Goal: Information Seeking & Learning: Find specific fact

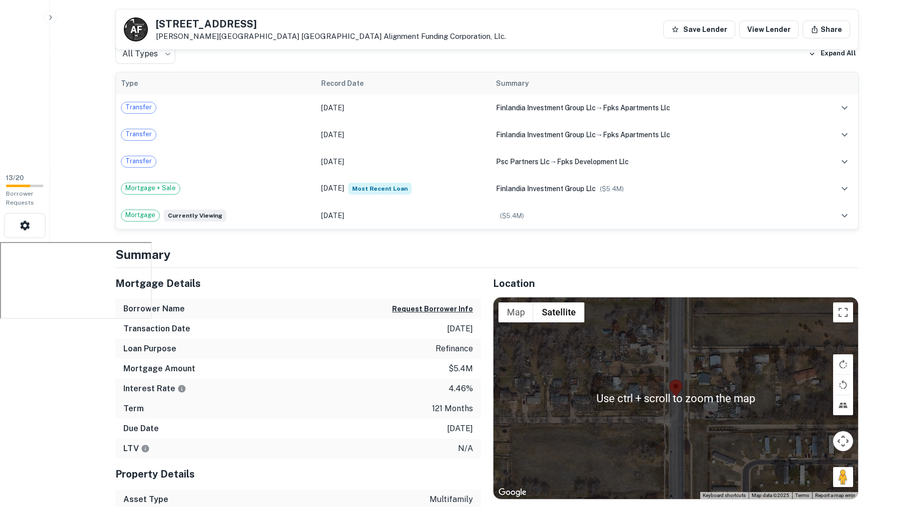
scroll to position [85, 0]
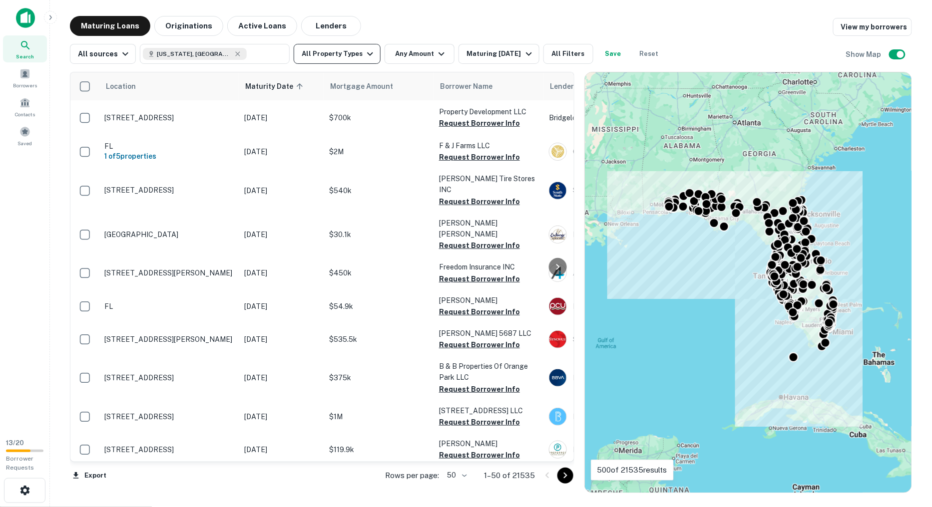
click at [365, 59] on icon "button" at bounding box center [370, 54] width 12 height 12
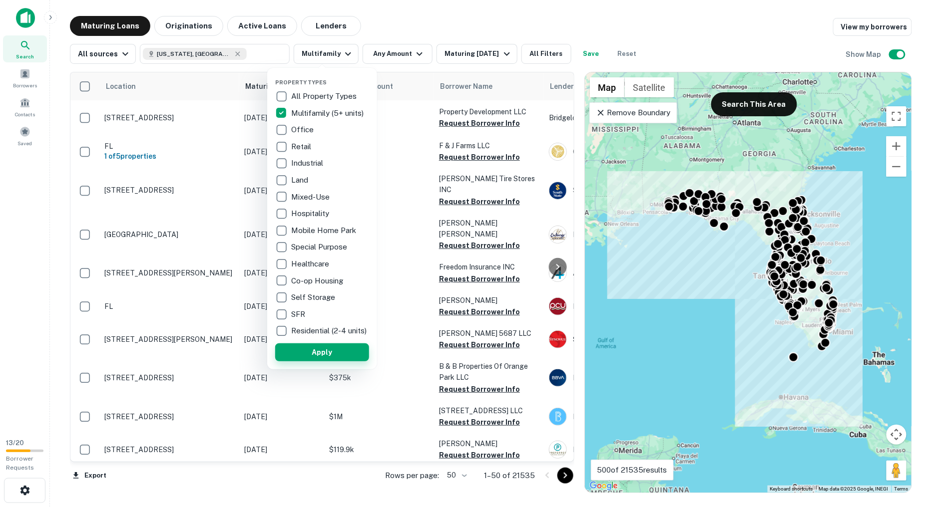
click at [333, 356] on button "Apply" at bounding box center [322, 353] width 94 height 18
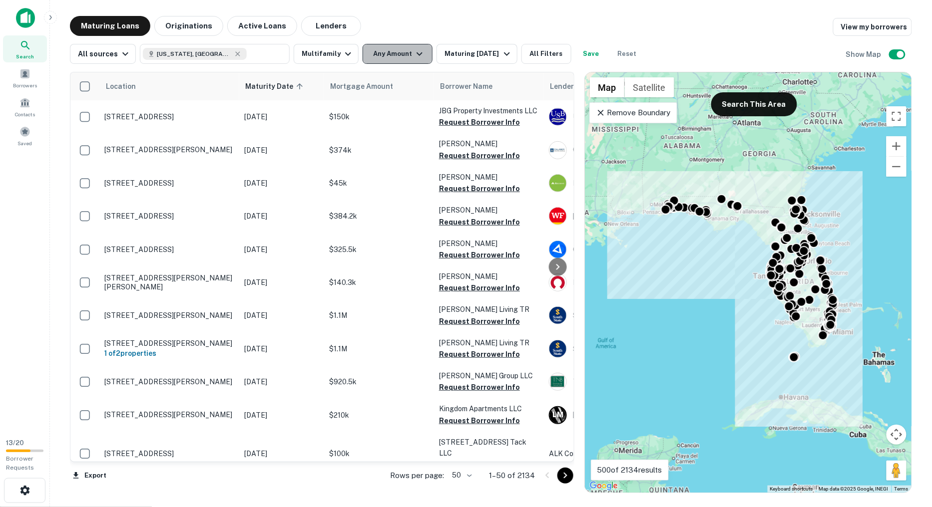
click at [416, 53] on icon "button" at bounding box center [419, 54] width 12 height 12
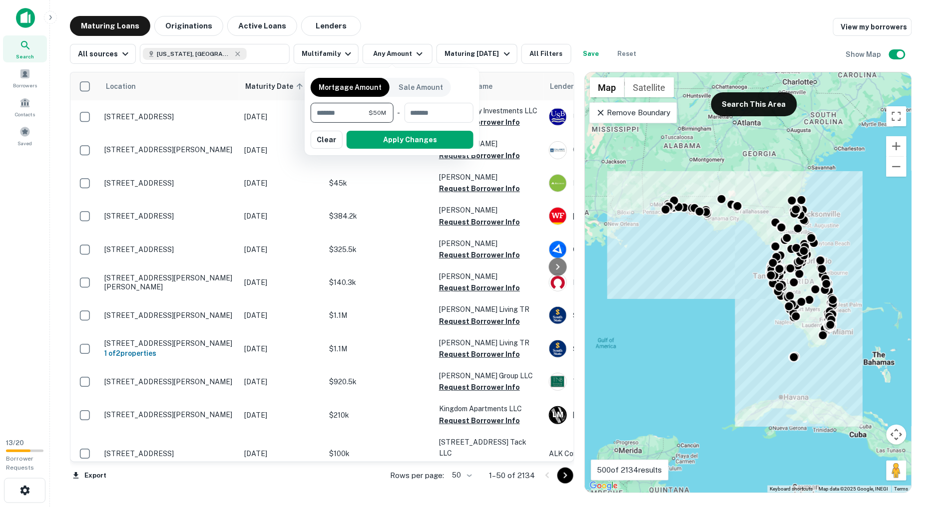
type input "*******"
click at [417, 138] on button "Apply Changes" at bounding box center [410, 140] width 127 height 18
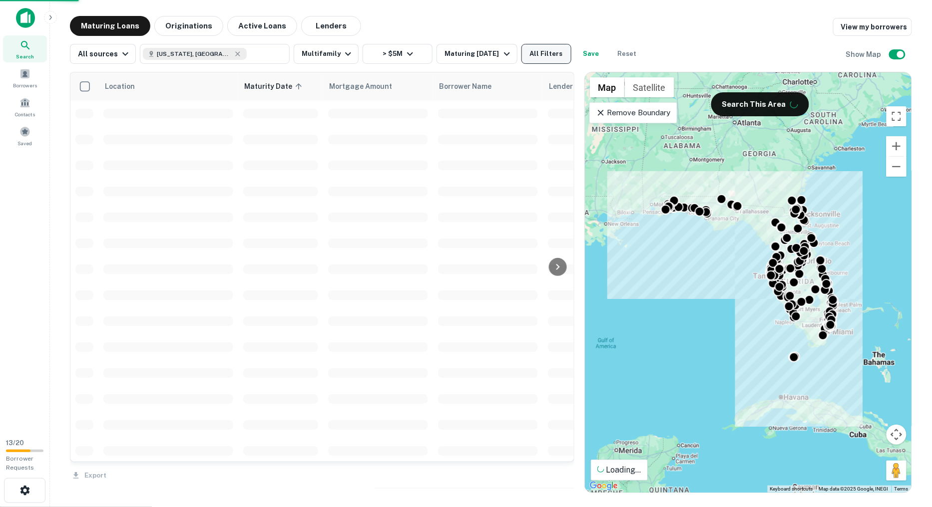
click at [547, 55] on button "All Filters" at bounding box center [546, 54] width 50 height 20
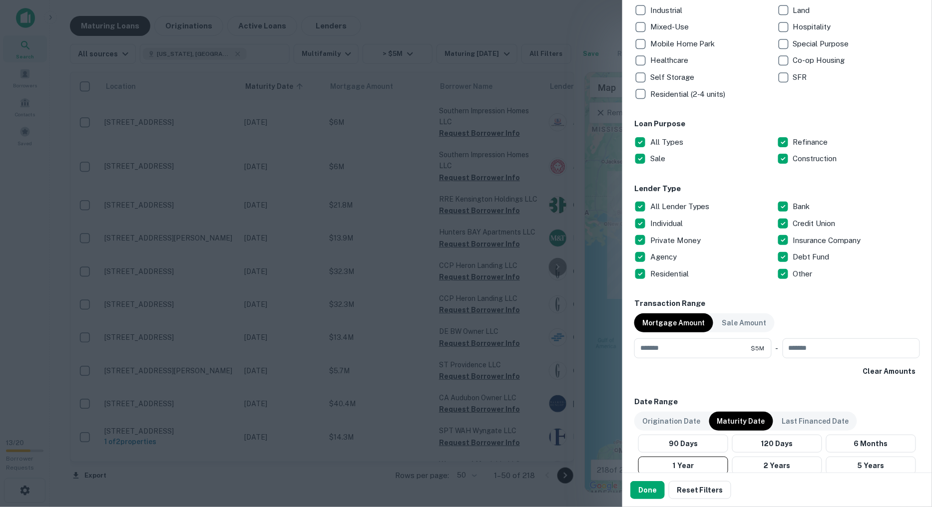
scroll to position [277, 0]
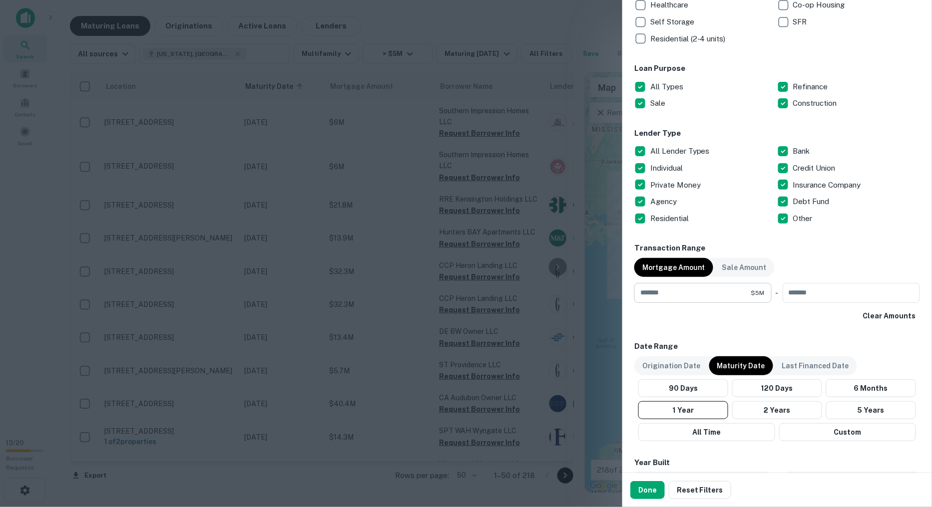
click at [693, 294] on input "*******" at bounding box center [692, 293] width 117 height 20
click at [732, 321] on div "Clear Amounts" at bounding box center [777, 316] width 286 height 18
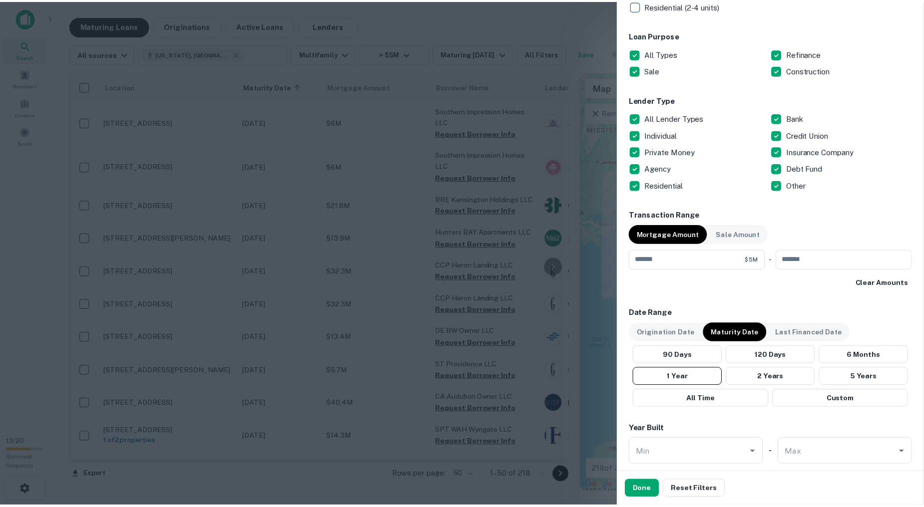
scroll to position [255, 0]
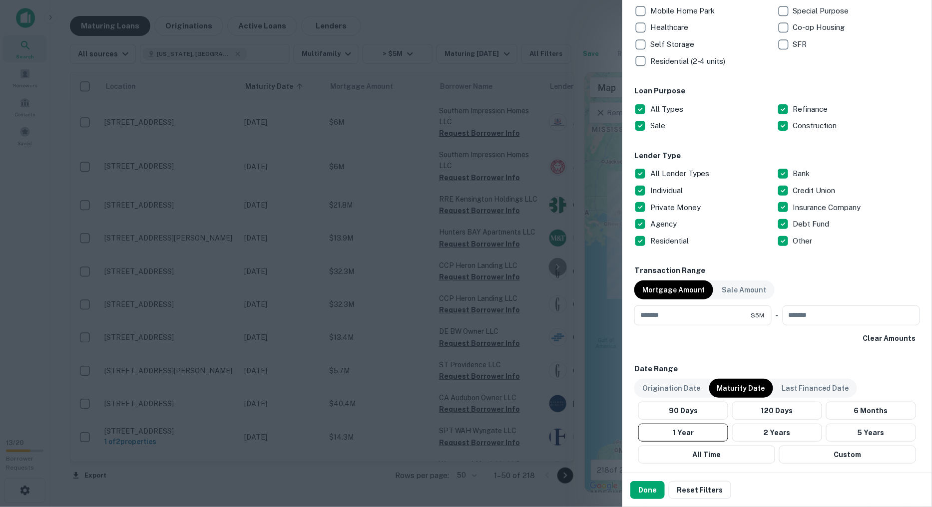
click at [655, 223] on p "Agency" at bounding box center [664, 224] width 28 height 12
click at [646, 483] on button "Done" at bounding box center [647, 490] width 34 height 18
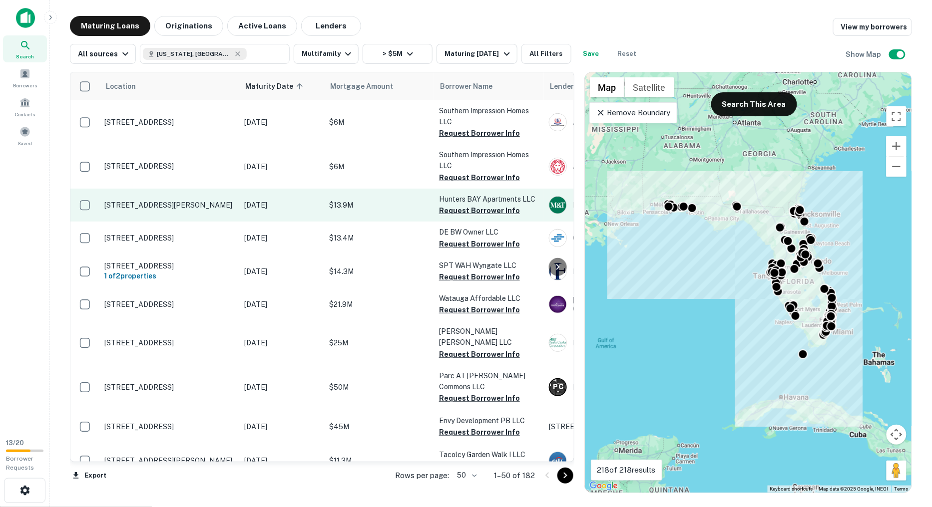
click at [350, 202] on p "$13.9M" at bounding box center [379, 205] width 100 height 11
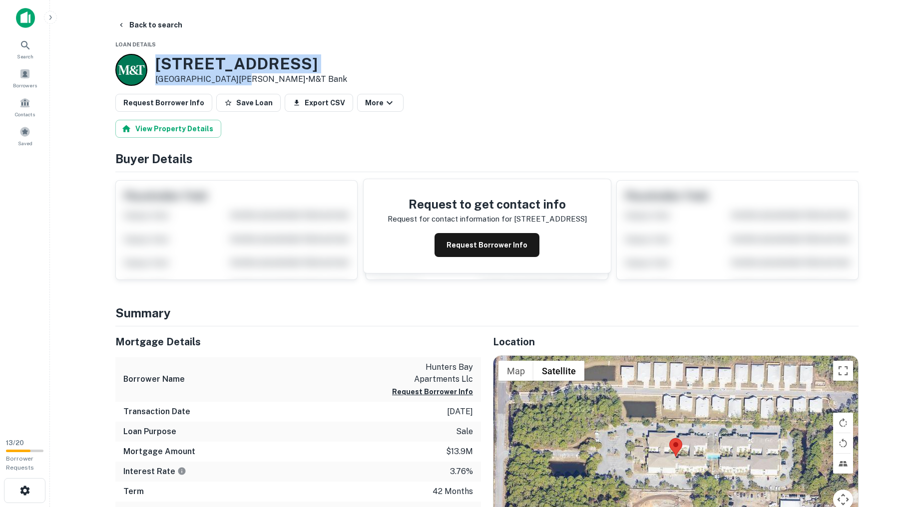
drag, startPoint x: 233, startPoint y: 77, endPoint x: 139, endPoint y: 57, distance: 96.6
click at [139, 57] on div "[STREET_ADDRESS][PERSON_NAME] • M&T Bank" at bounding box center [231, 70] width 232 height 32
copy div "[STREET_ADDRESS][PERSON_NAME]"
click at [138, 27] on button "Back to search" at bounding box center [149, 25] width 73 height 18
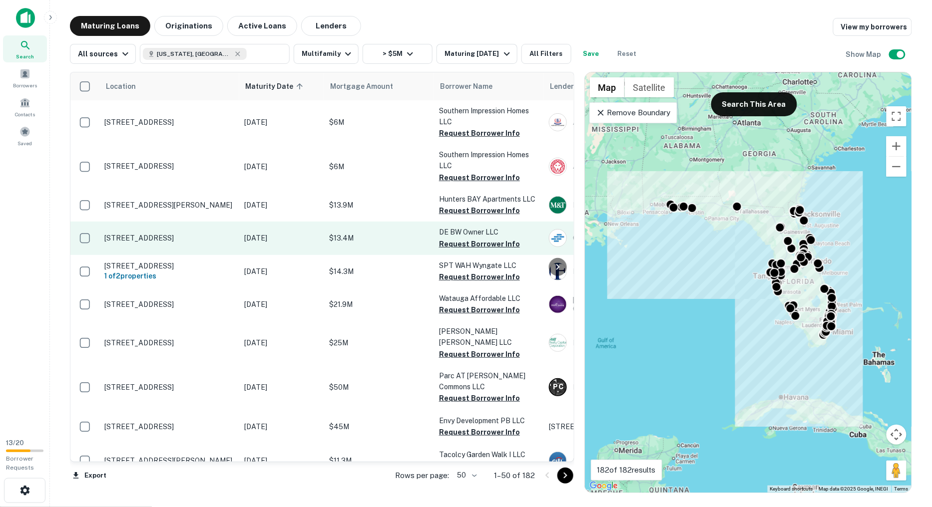
click at [218, 249] on td "[STREET_ADDRESS]" at bounding box center [169, 238] width 140 height 33
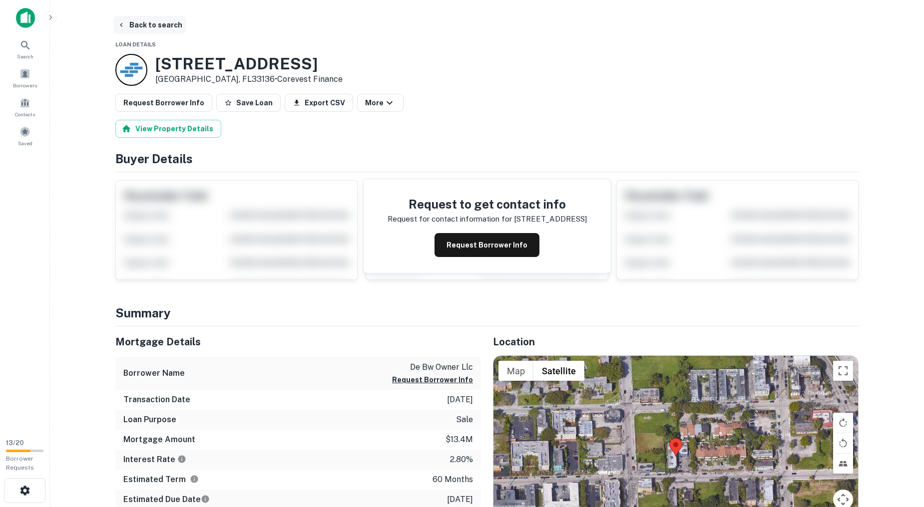
click at [135, 21] on button "Back to search" at bounding box center [149, 25] width 73 height 18
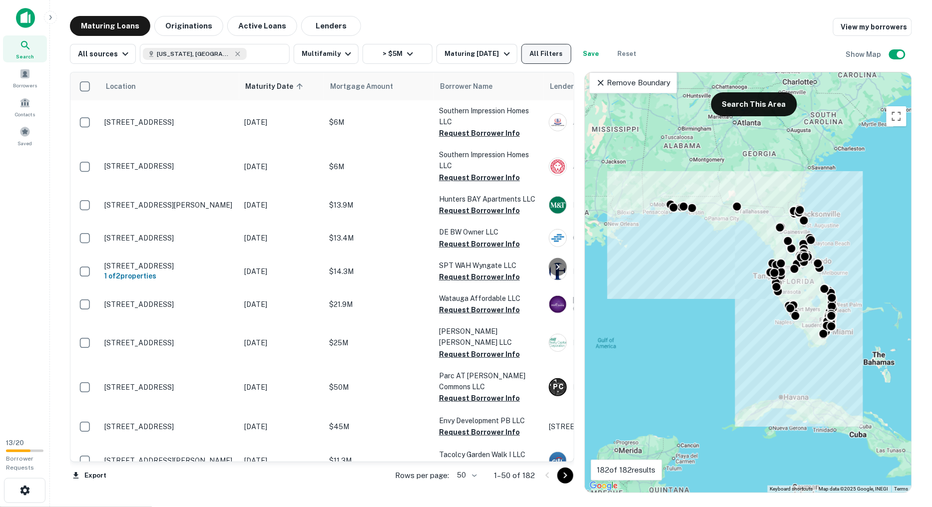
click at [548, 55] on button "All Filters" at bounding box center [546, 54] width 50 height 20
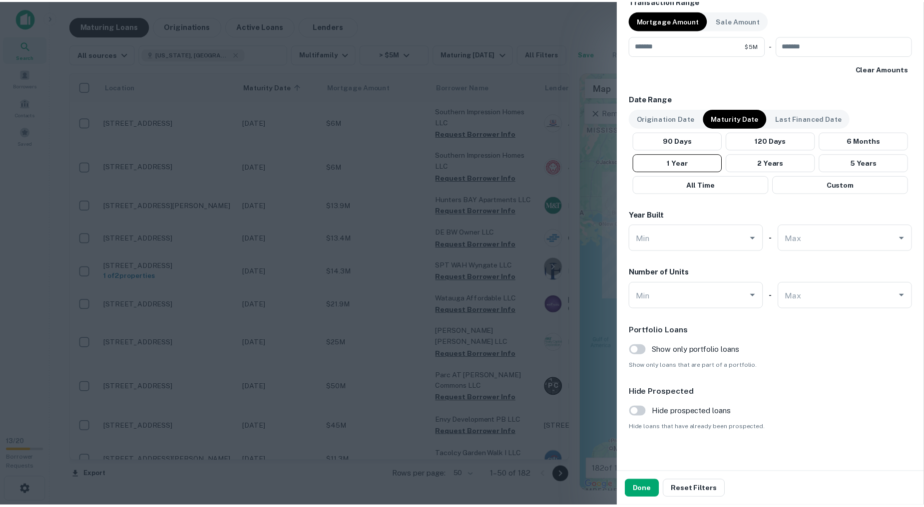
scroll to position [532, 0]
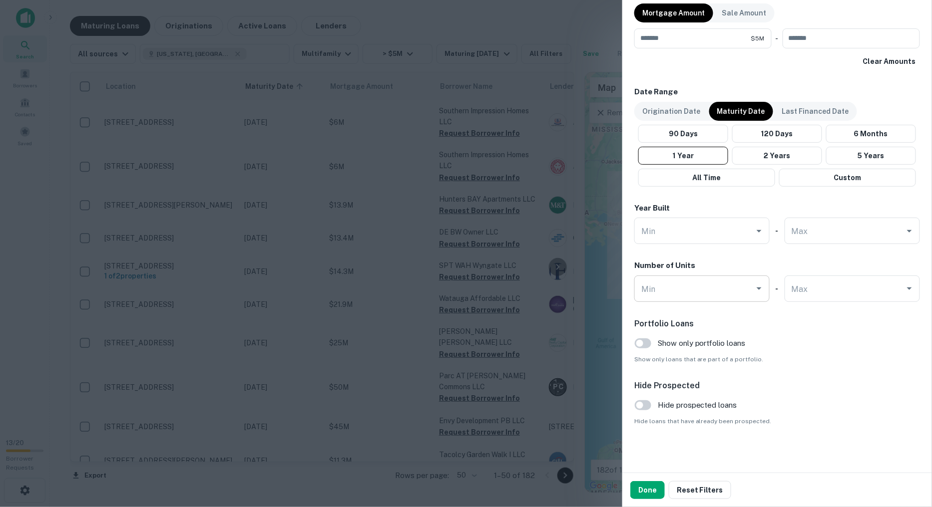
click at [710, 298] on div "Min" at bounding box center [701, 289] width 135 height 26
type input "**"
click at [683, 310] on li "50" at bounding box center [699, 314] width 123 height 18
click at [652, 488] on button "Done" at bounding box center [647, 490] width 34 height 18
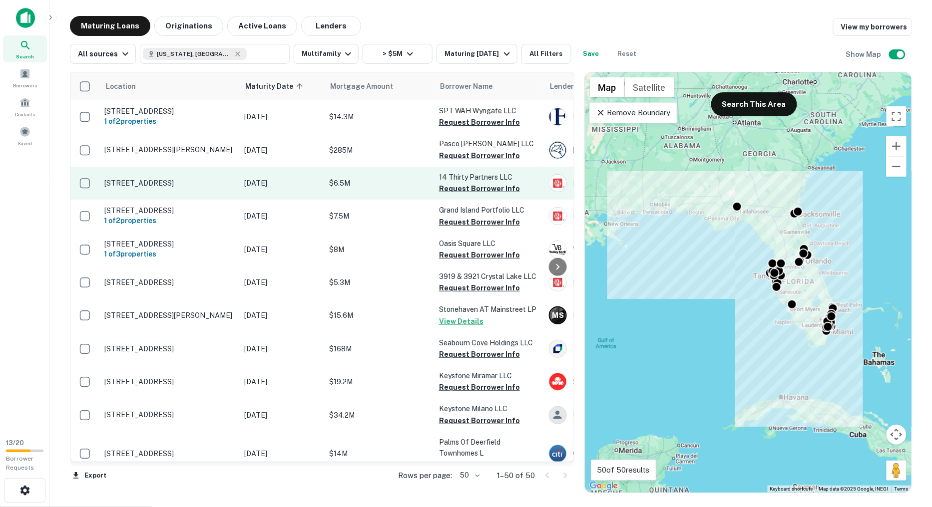
click at [318, 187] on p "[DATE]" at bounding box center [281, 183] width 75 height 11
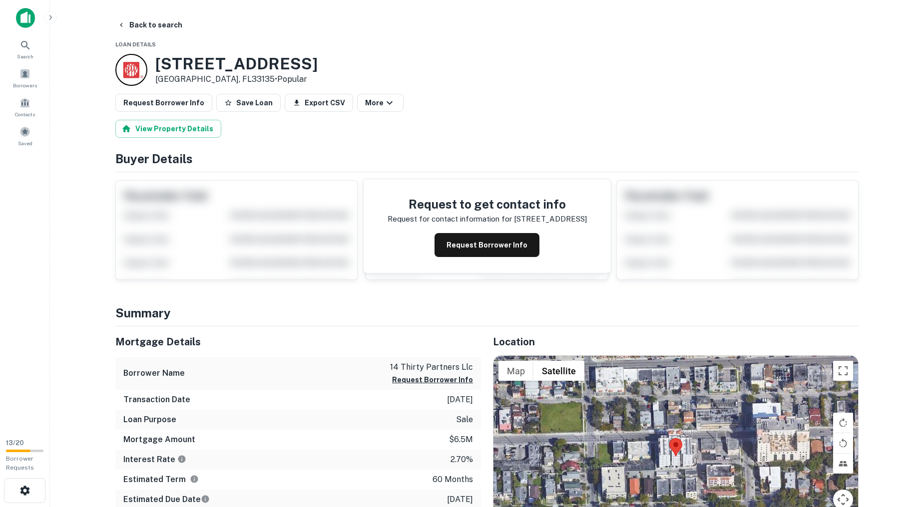
click at [745, 440] on div at bounding box center [675, 457] width 365 height 202
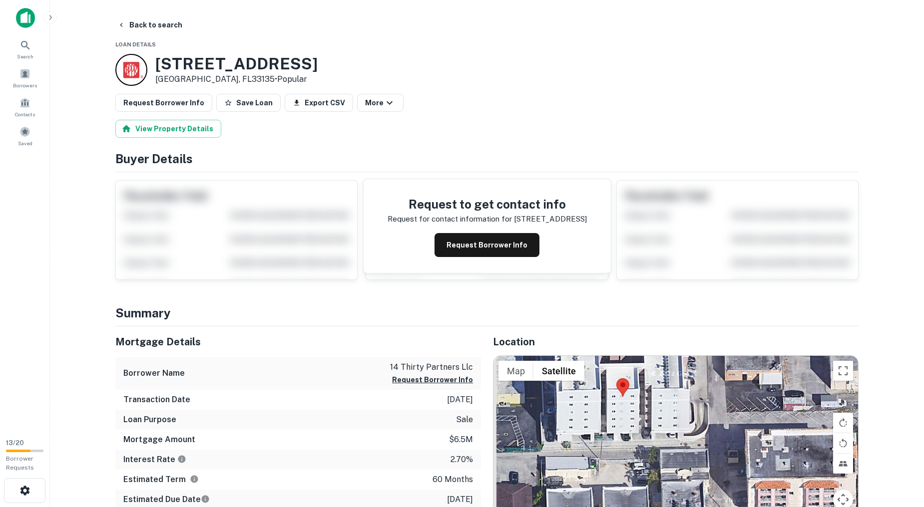
drag, startPoint x: 644, startPoint y: 479, endPoint x: 665, endPoint y: 335, distance: 146.3
click at [665, 335] on div "Location ← Move left → Move right ↑ Move up ↓ Move down + Zoom in - Zoom out Ho…" at bounding box center [670, 494] width 378 height 334
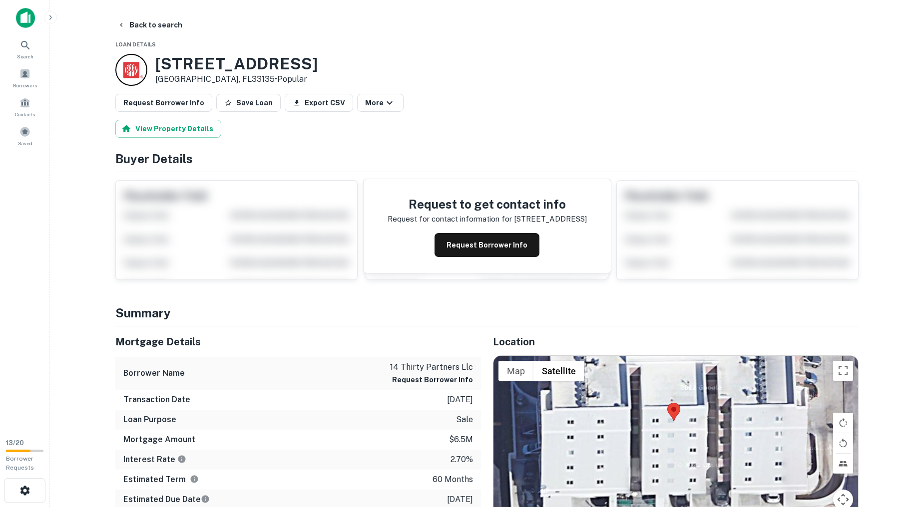
drag, startPoint x: 666, startPoint y: 422, endPoint x: 733, endPoint y: 529, distance: 126.5
click at [733, 507] on html "Search Borrowers Contacts Saved 13 / 20 Borrower Requests Back to search Loan D…" at bounding box center [462, 253] width 924 height 507
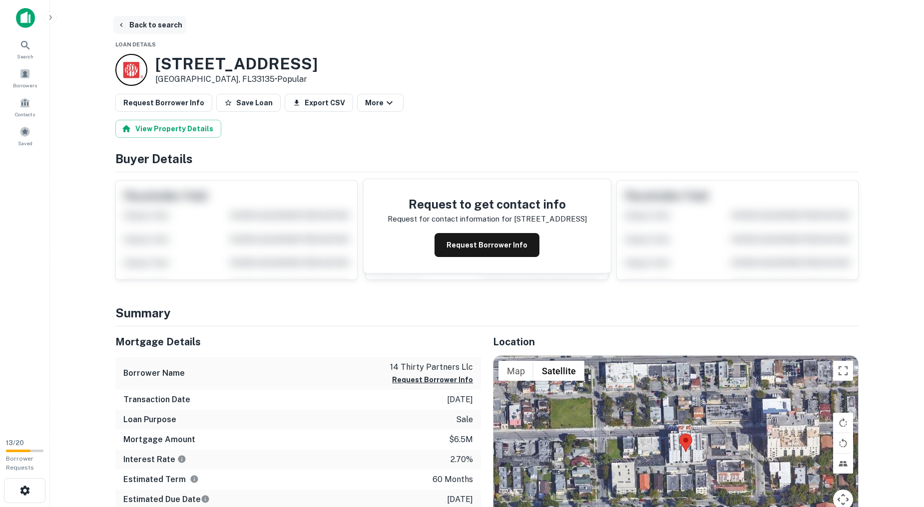
click at [130, 23] on button "Back to search" at bounding box center [149, 25] width 73 height 18
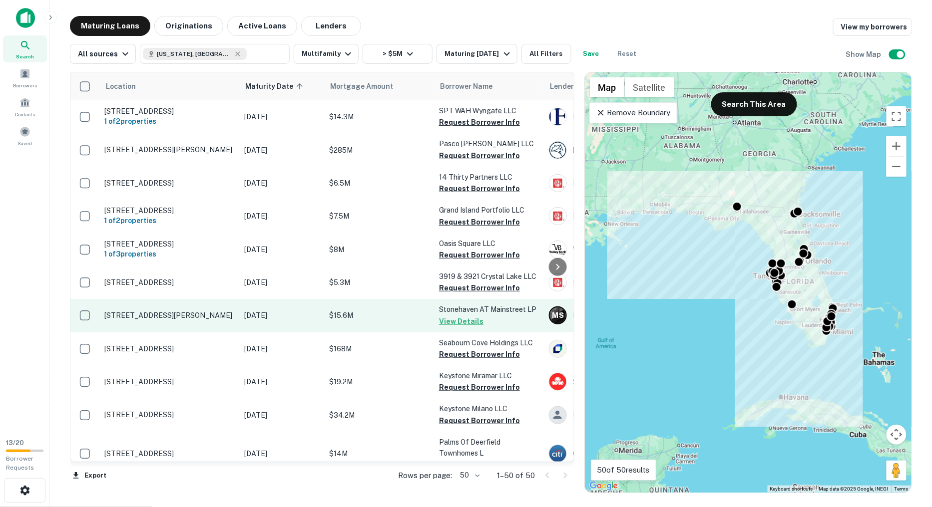
click at [209, 320] on p "[STREET_ADDRESS][PERSON_NAME]" at bounding box center [169, 315] width 130 height 9
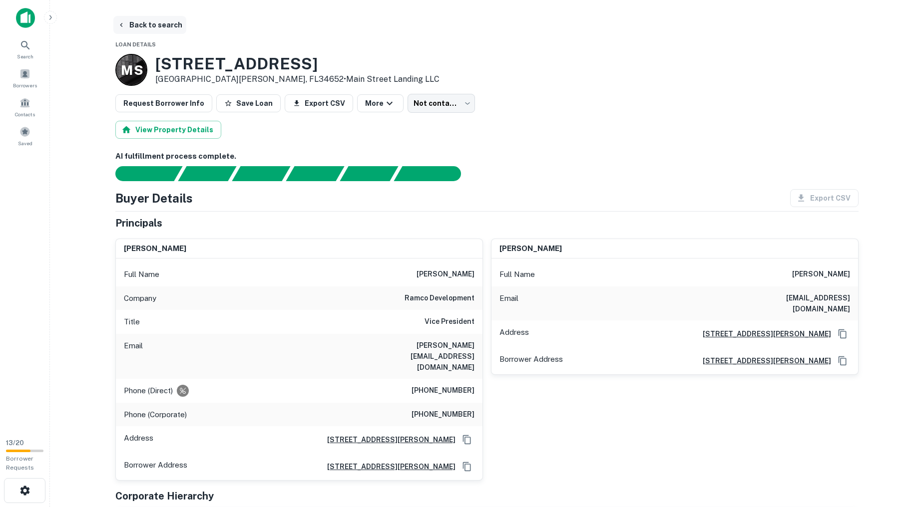
click at [150, 18] on button "Back to search" at bounding box center [149, 25] width 73 height 18
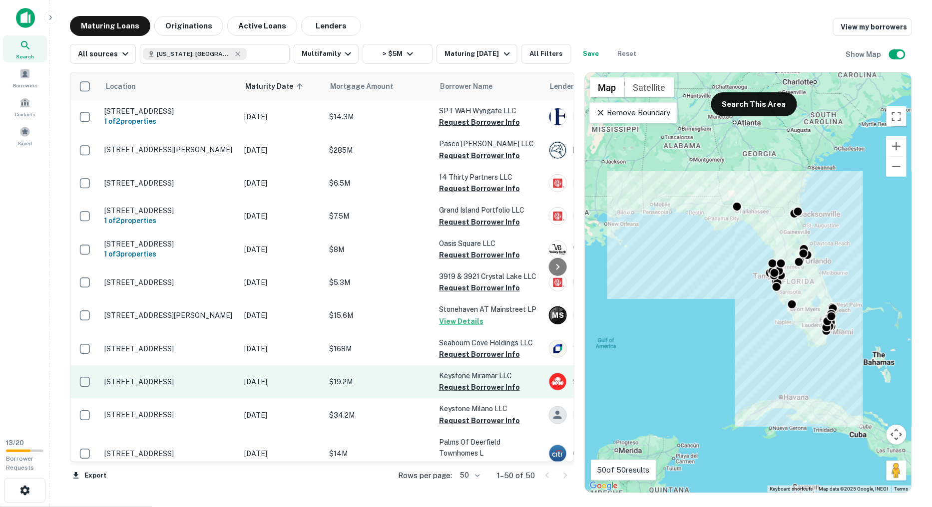
click at [208, 397] on td "[STREET_ADDRESS]" at bounding box center [169, 382] width 140 height 33
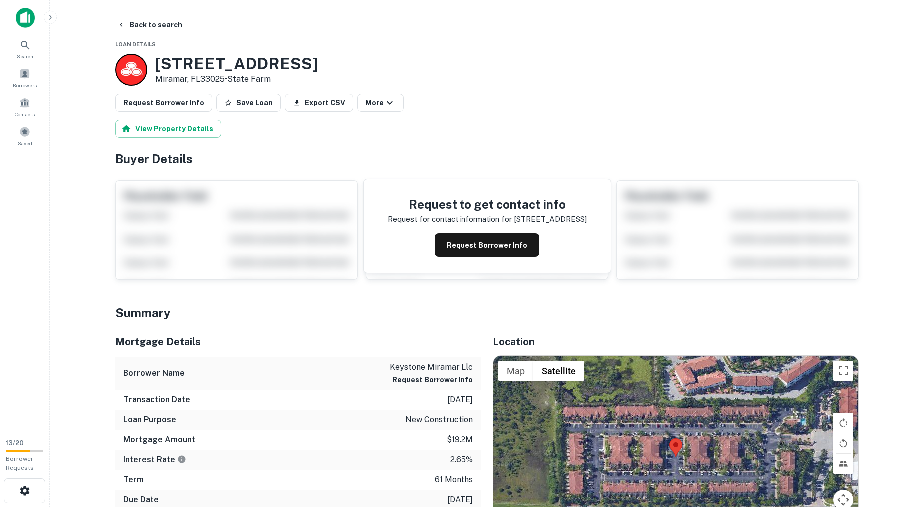
click at [197, 77] on p "Miramar, FL33025 • State Farm" at bounding box center [236, 79] width 162 height 12
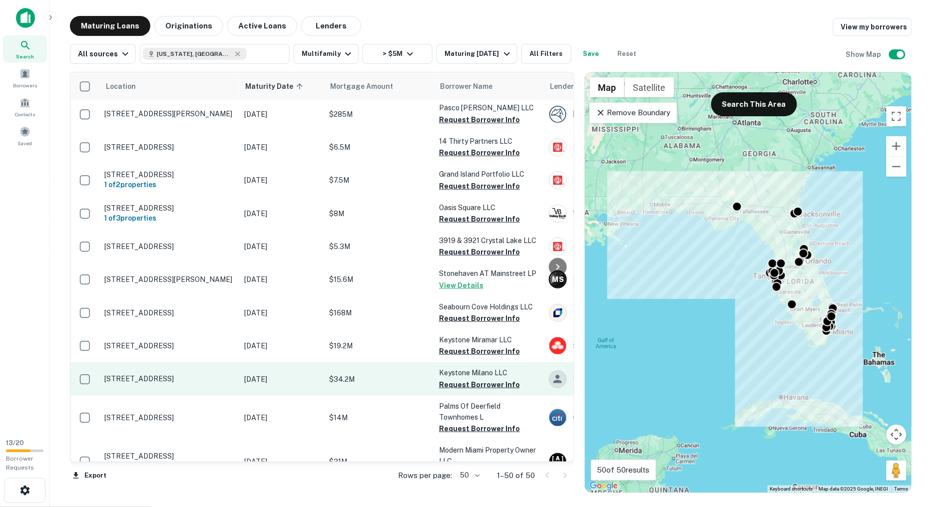
scroll to position [55, 0]
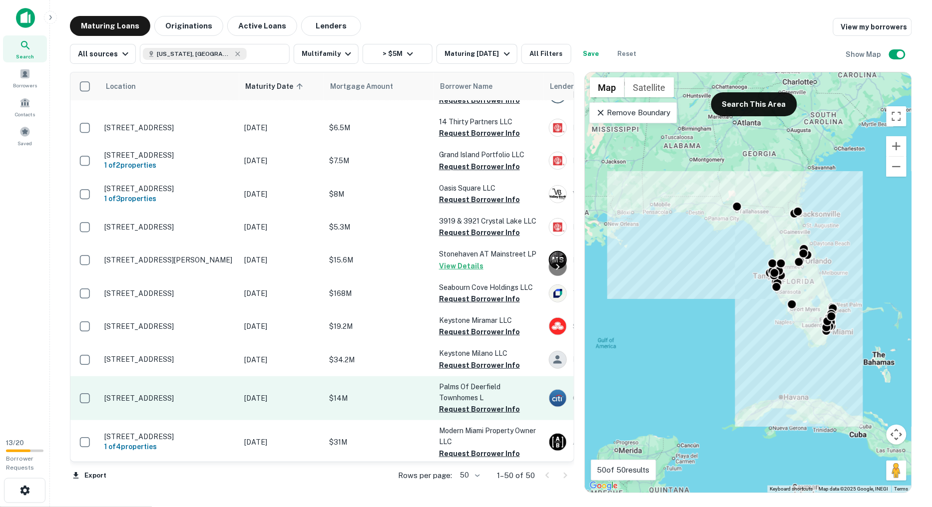
click at [201, 403] on p "[STREET_ADDRESS]" at bounding box center [169, 398] width 130 height 9
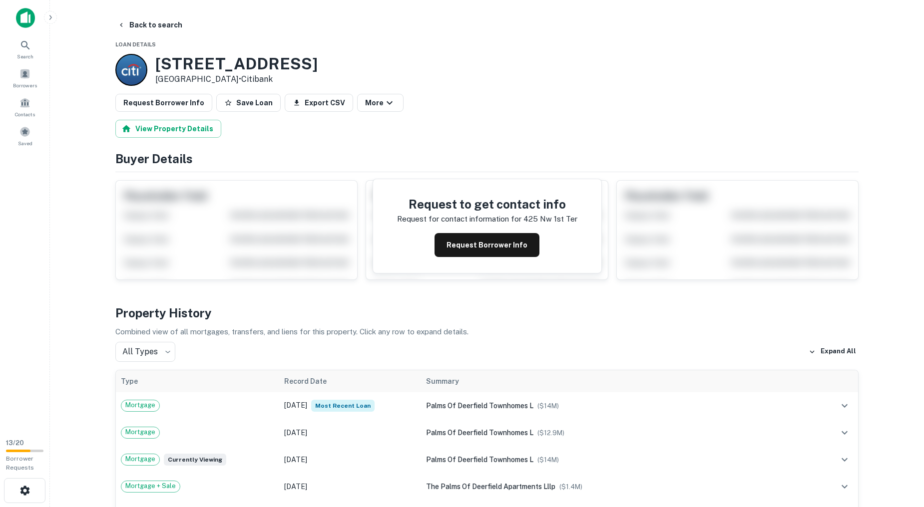
drag, startPoint x: 226, startPoint y: 75, endPoint x: 152, endPoint y: 57, distance: 76.6
click at [152, 57] on div "[STREET_ADDRESS] • Citibank" at bounding box center [216, 70] width 202 height 32
copy div "[STREET_ADDRESS]"
click at [128, 27] on button "Back to search" at bounding box center [149, 25] width 73 height 18
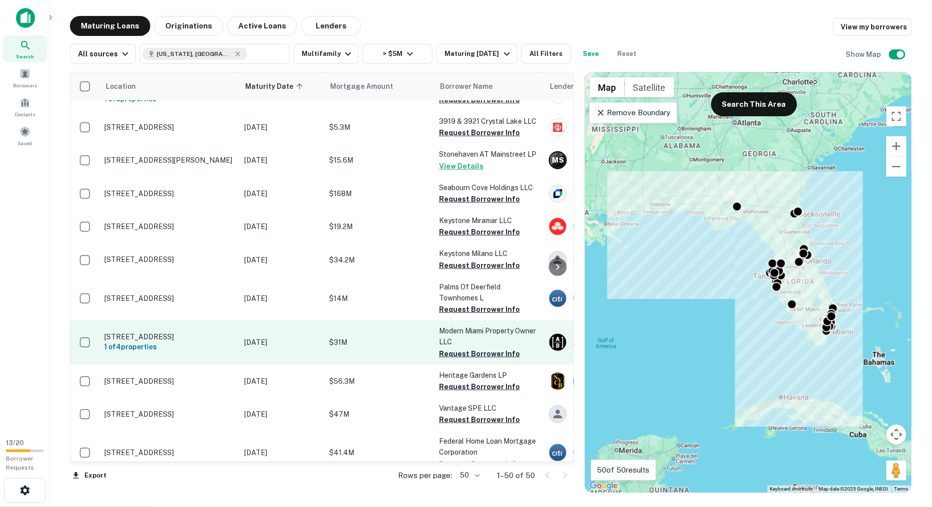
scroll to position [166, 0]
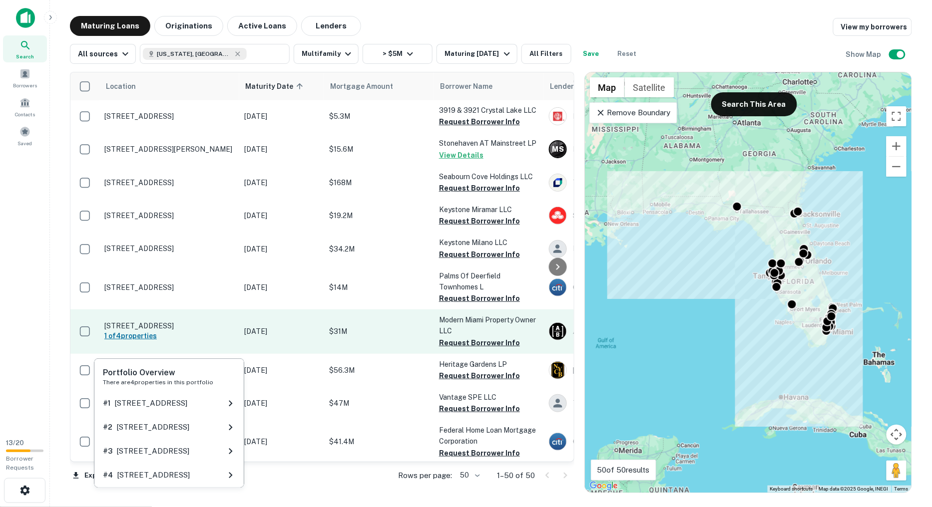
click at [223, 342] on h6 "1 of 4 properties" at bounding box center [169, 336] width 130 height 11
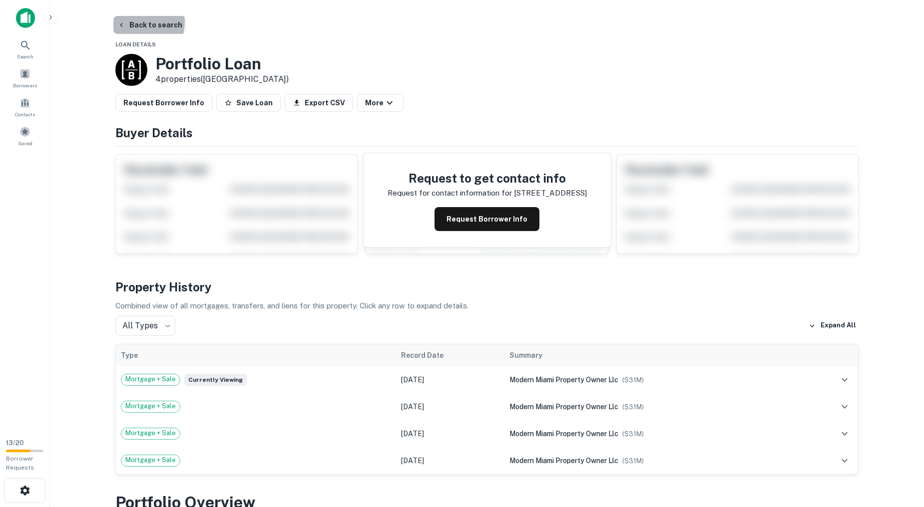
click at [135, 21] on button "Back to search" at bounding box center [149, 25] width 73 height 18
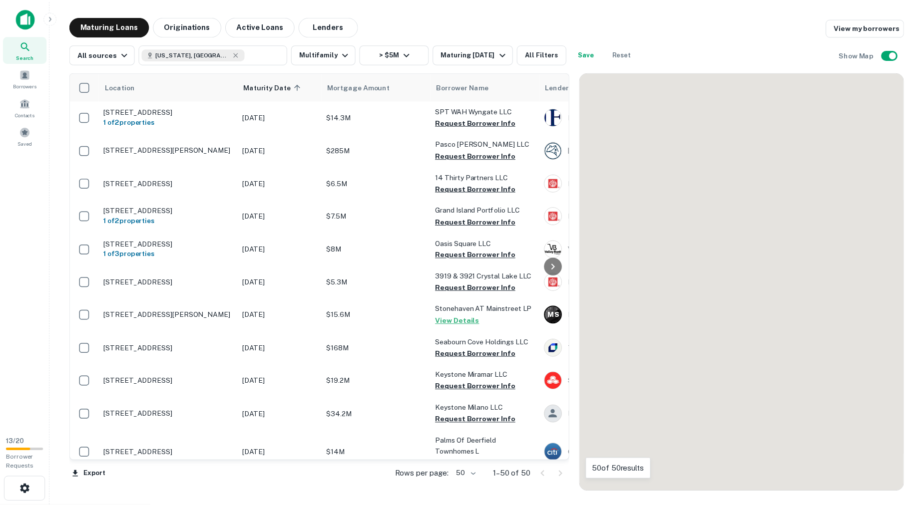
scroll to position [166, 0]
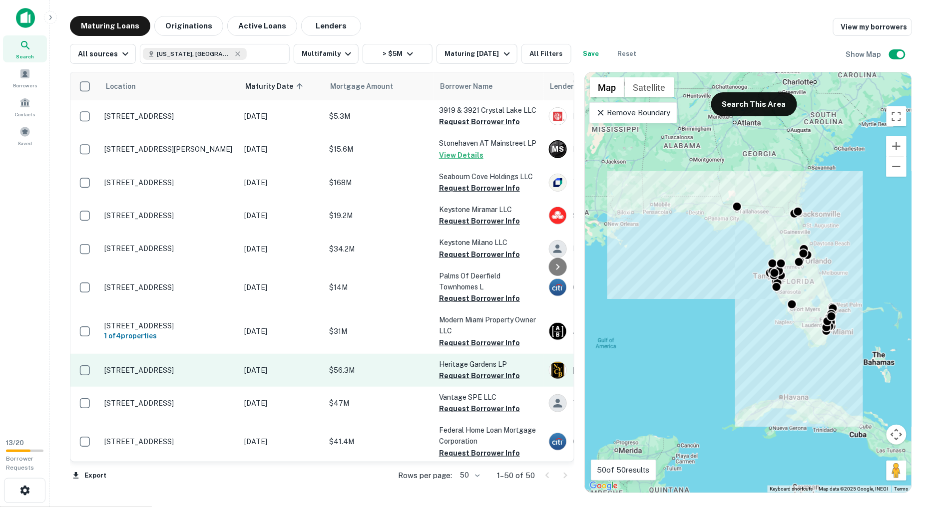
click at [222, 375] on p "[STREET_ADDRESS]" at bounding box center [169, 370] width 130 height 9
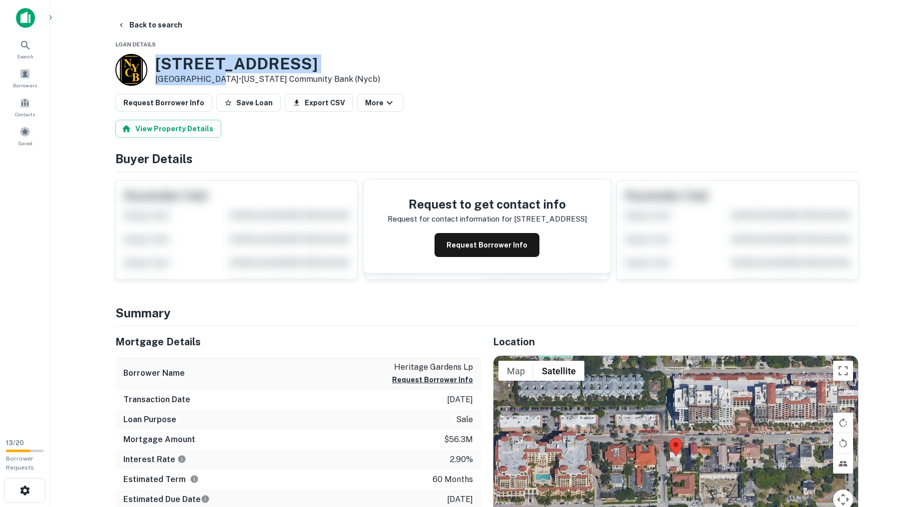
copy div "[STREET_ADDRESS]"
drag, startPoint x: 211, startPoint y: 78, endPoint x: 152, endPoint y: 66, distance: 60.1
click at [152, 66] on div "[STREET_ADDRESS] • [US_STATE] Community Bank (nycb)" at bounding box center [247, 70] width 265 height 32
click at [132, 25] on button "Back to search" at bounding box center [149, 25] width 73 height 18
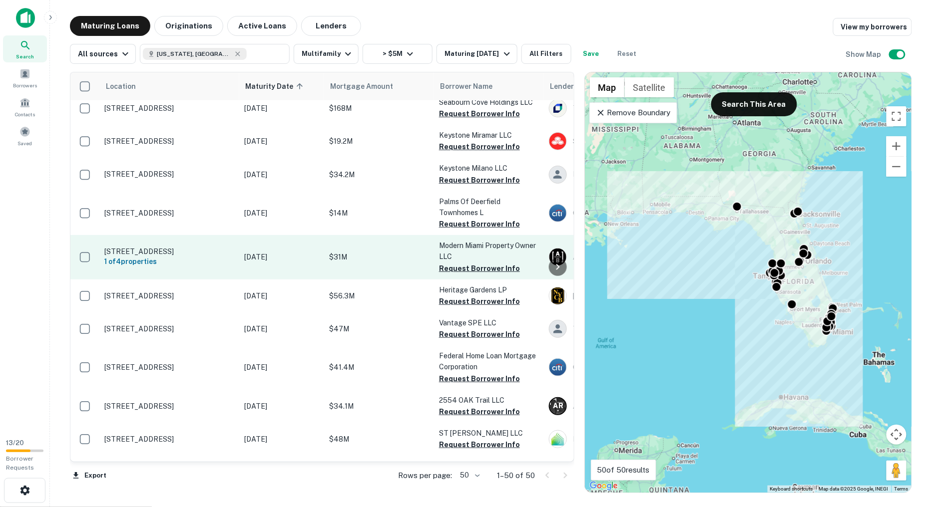
scroll to position [277, 0]
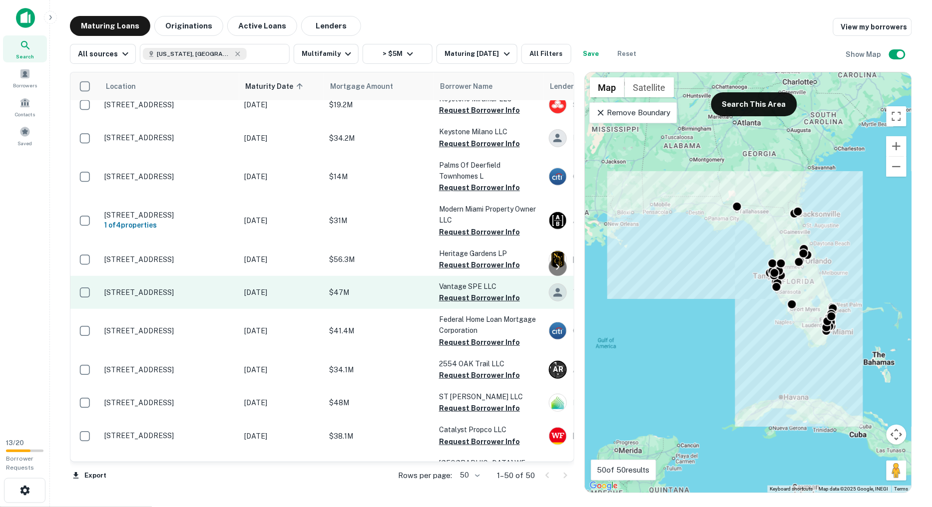
click at [206, 297] on p "[STREET_ADDRESS]" at bounding box center [169, 292] width 130 height 9
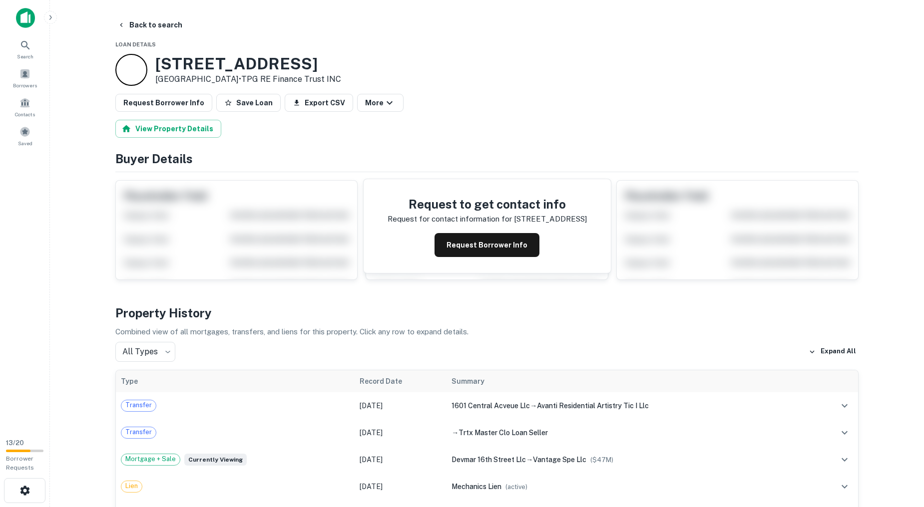
copy div "[STREET_ADDRESS]"
drag, startPoint x: 228, startPoint y: 78, endPoint x: 160, endPoint y: 52, distance: 72.7
click at [153, 59] on div "[STREET_ADDRESS] • TPG RE Finance Trust INC" at bounding box center [228, 70] width 226 height 32
click at [130, 17] on button "Back to search" at bounding box center [149, 25] width 73 height 18
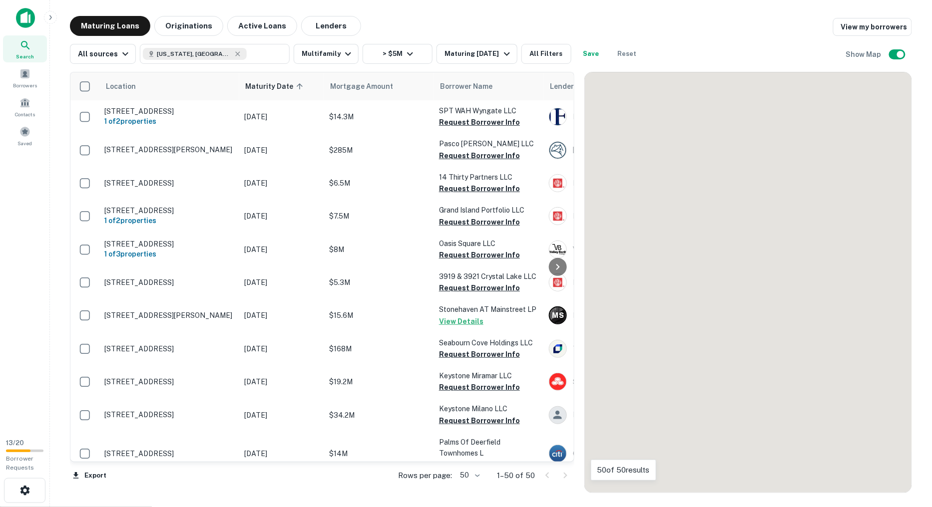
scroll to position [277, 0]
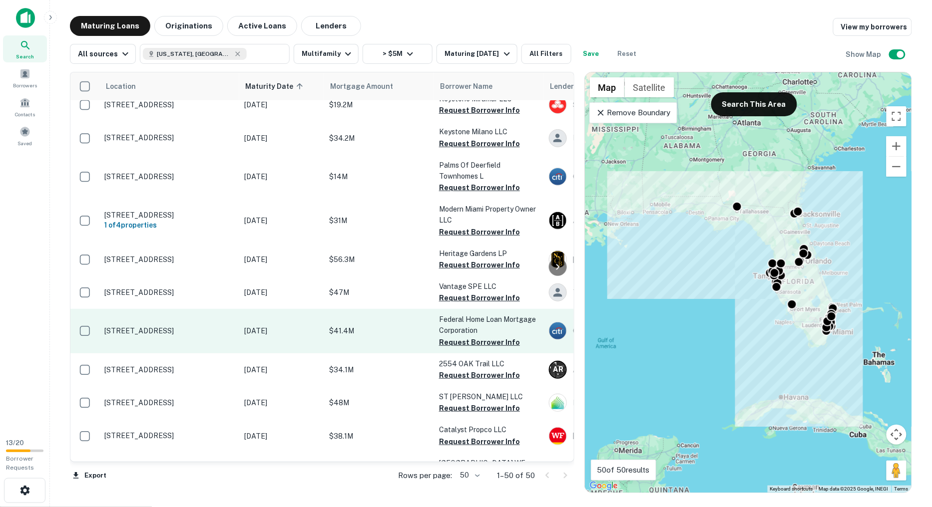
click at [181, 336] on p "[STREET_ADDRESS]" at bounding box center [169, 331] width 130 height 9
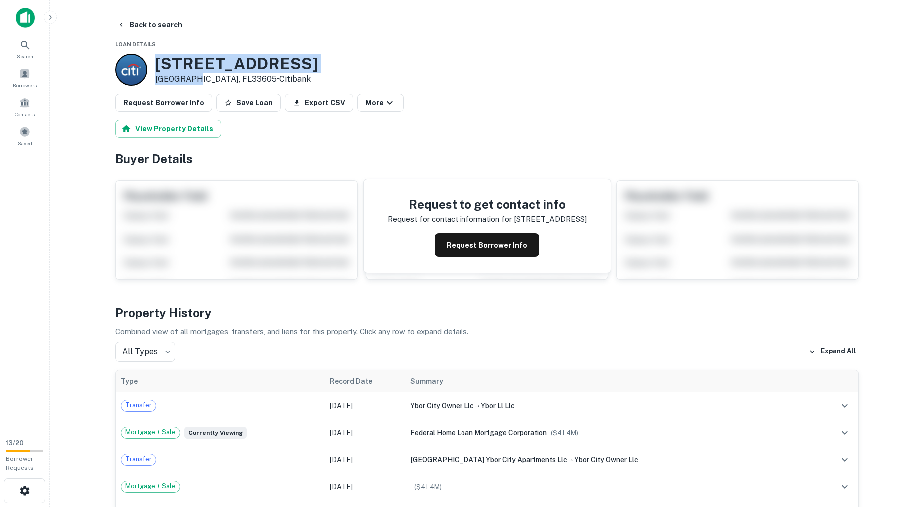
drag, startPoint x: 192, startPoint y: 76, endPoint x: 152, endPoint y: 50, distance: 47.6
copy div "[STREET_ADDRESS]"
click at [123, 23] on icon "button" at bounding box center [121, 25] width 8 height 8
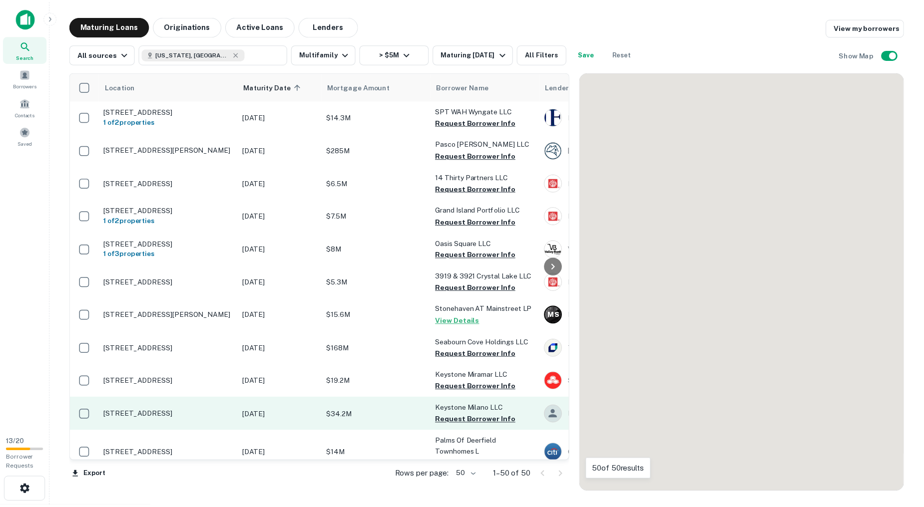
scroll to position [277, 0]
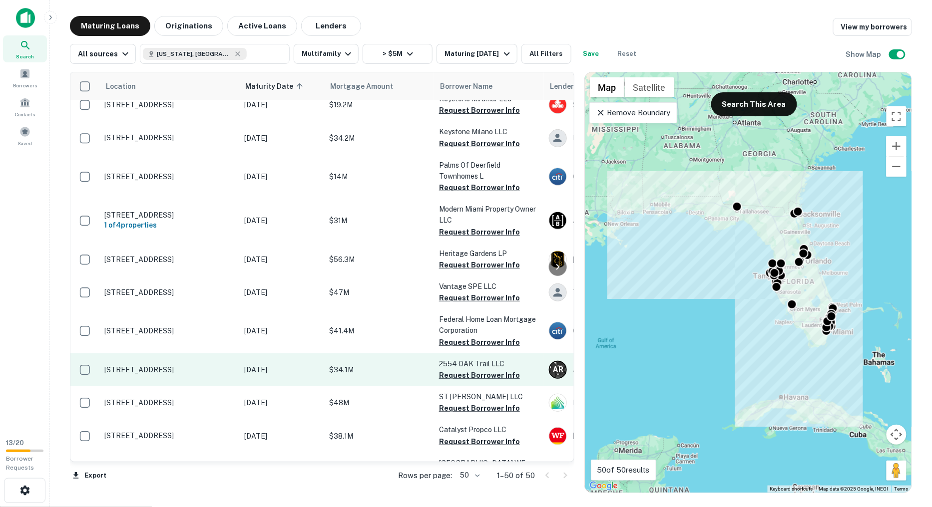
click at [218, 375] on p "[STREET_ADDRESS]" at bounding box center [169, 370] width 130 height 9
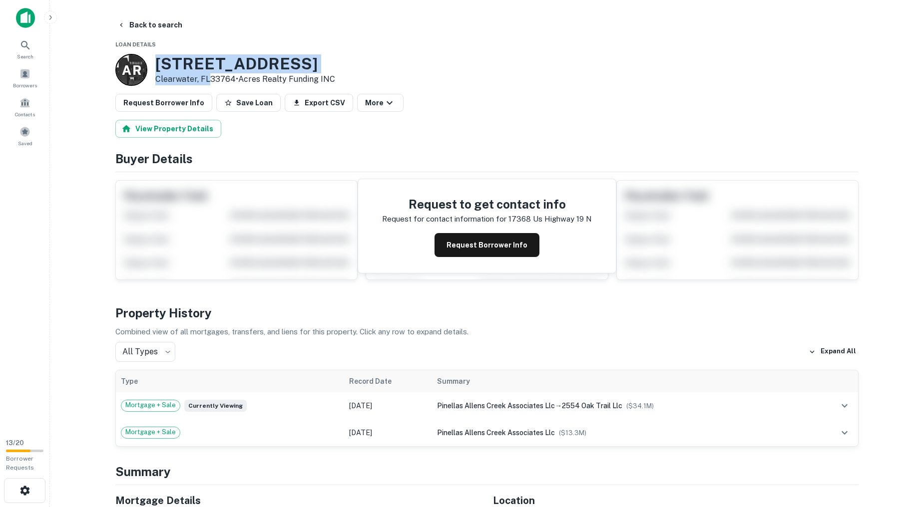
drag, startPoint x: 207, startPoint y: 80, endPoint x: 151, endPoint y: 60, distance: 59.4
click at [151, 60] on div "A R [STREET_ADDRESS] • Acres Realty Funding INC" at bounding box center [225, 70] width 220 height 32
copy div "[STREET_ADDRESS]"
